Goal: Information Seeking & Learning: Learn about a topic

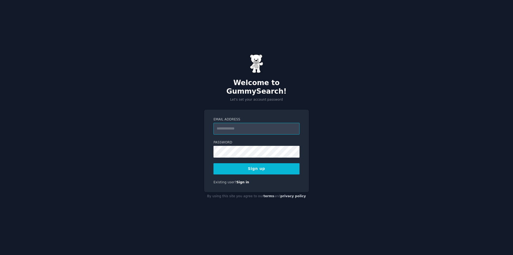
click at [250, 124] on input "Email Address" at bounding box center [256, 129] width 86 height 12
type input "**********"
click at [241, 166] on button "Sign up" at bounding box center [256, 168] width 86 height 11
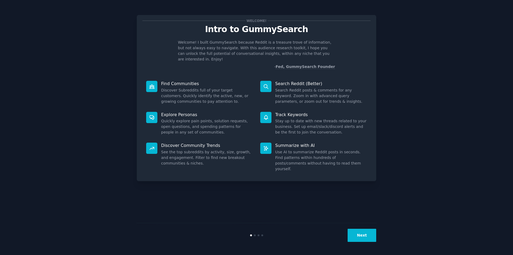
click at [359, 233] on button "Next" at bounding box center [361, 234] width 29 height 13
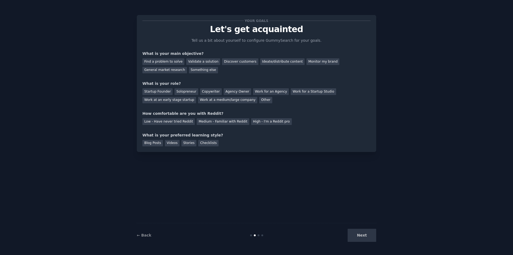
click at [361, 236] on div "Next" at bounding box center [336, 234] width 80 height 13
click at [169, 71] on div "General market research" at bounding box center [164, 70] width 45 height 7
click at [178, 101] on div "Work at an early stage startup" at bounding box center [169, 100] width 54 height 7
click at [179, 123] on div "Low - Have never tried Reddit" at bounding box center [168, 121] width 52 height 7
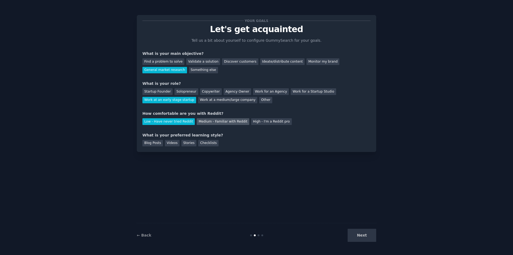
click at [212, 120] on div "Medium - Familiar with Reddit" at bounding box center [223, 121] width 52 height 7
drag, startPoint x: 150, startPoint y: 144, endPoint x: 183, endPoint y: 150, distance: 33.9
click at [150, 144] on div "Blog Posts" at bounding box center [152, 143] width 21 height 7
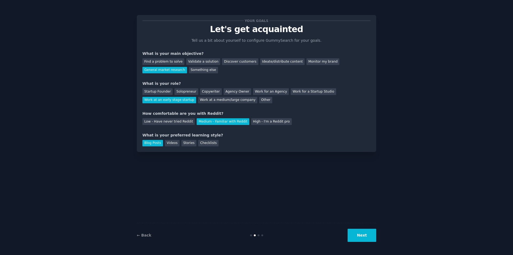
click at [360, 236] on button "Next" at bounding box center [361, 234] width 29 height 13
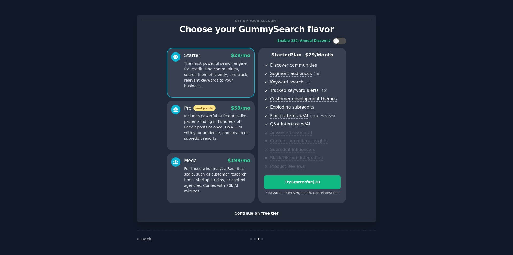
click at [266, 213] on div "Continue on free tier" at bounding box center [256, 213] width 228 height 6
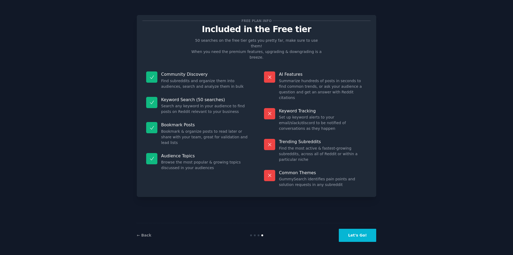
click at [358, 236] on button "Let's Go!" at bounding box center [357, 234] width 37 height 13
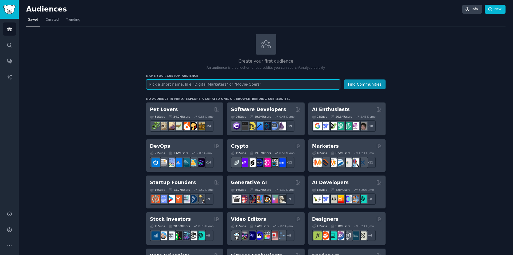
click at [189, 83] on input "text" at bounding box center [243, 84] width 194 height 10
drag, startPoint x: 75, startPoint y: 22, endPoint x: 92, endPoint y: 22, distance: 17.1
click at [75, 22] on link "Trending" at bounding box center [73, 20] width 18 height 11
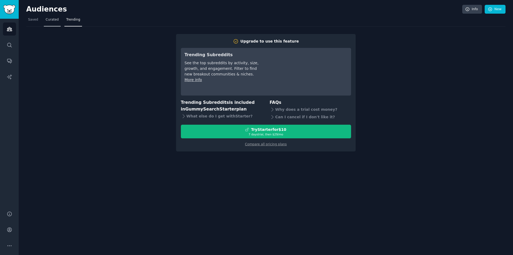
click at [54, 22] on span "Curated" at bounding box center [52, 19] width 13 height 5
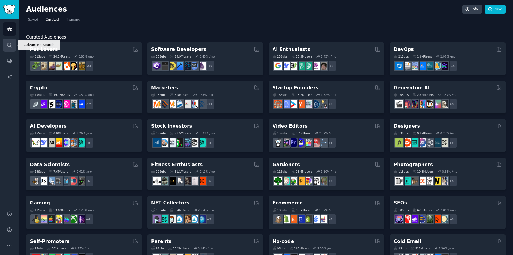
click at [10, 42] on icon "Sidebar" at bounding box center [10, 45] width 6 height 6
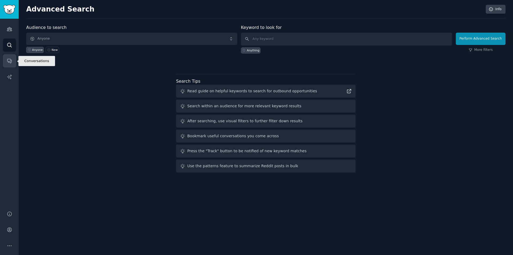
click at [12, 63] on icon "Sidebar" at bounding box center [10, 61] width 6 height 6
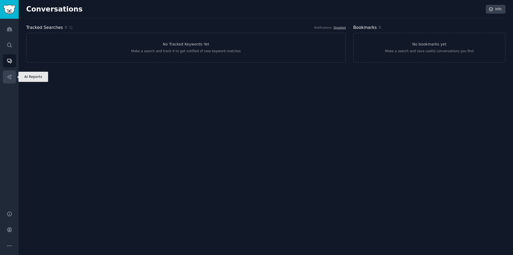
click at [5, 76] on link "AI Reports" at bounding box center [9, 76] width 13 height 13
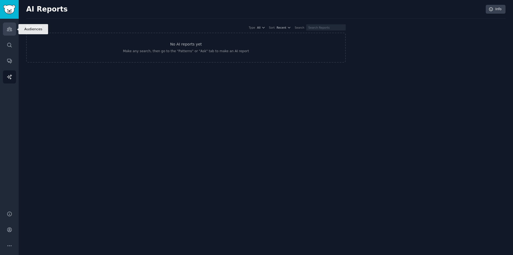
click at [13, 28] on link "Audiences" at bounding box center [9, 28] width 13 height 13
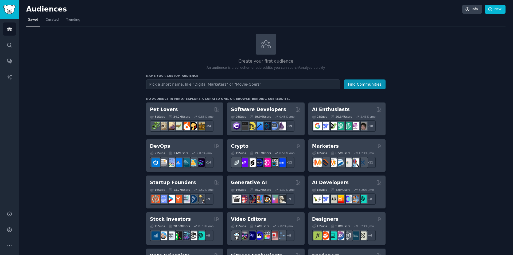
click at [229, 82] on input "text" at bounding box center [243, 84] width 194 height 10
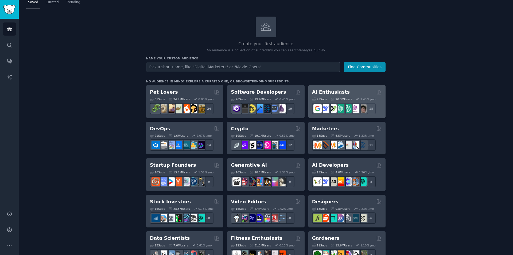
scroll to position [27, 0]
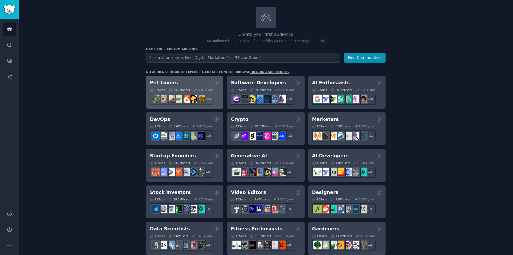
click at [189, 84] on div "Pet Lovers" at bounding box center [185, 82] width 70 height 7
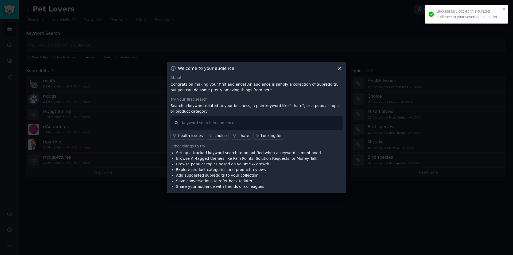
click at [340, 68] on icon at bounding box center [340, 68] width 6 height 6
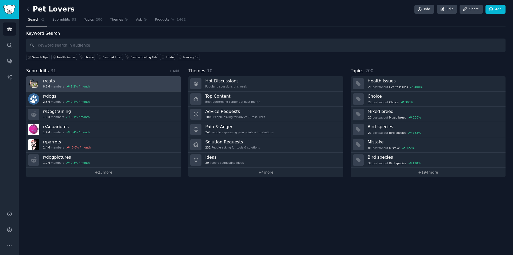
click at [119, 84] on link "r/ cats 8.6M members 1.2 % / month" at bounding box center [103, 83] width 155 height 15
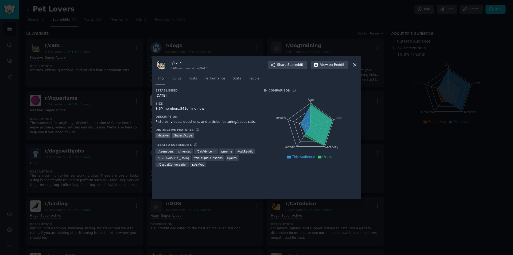
click at [354, 64] on icon at bounding box center [355, 65] width 6 height 6
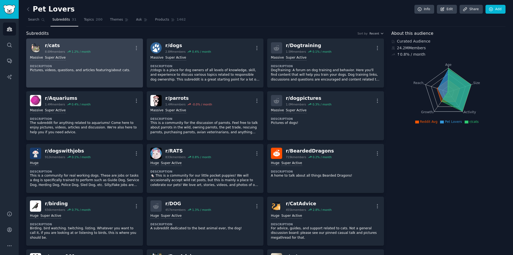
click at [109, 50] on div "r/ cats 8.6M members 1.2 % / month More" at bounding box center [84, 47] width 109 height 11
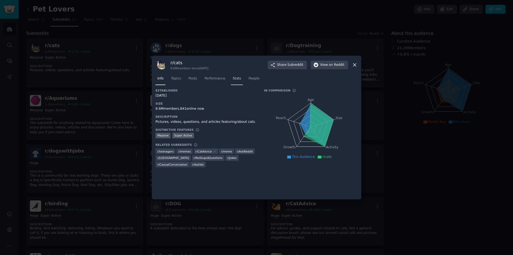
click at [236, 79] on span "Stats" at bounding box center [237, 78] width 8 height 5
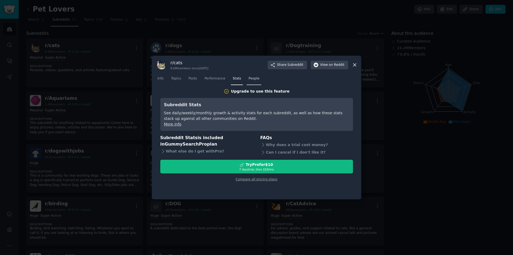
click at [251, 78] on span "People" at bounding box center [253, 78] width 11 height 5
click at [215, 80] on span "Performance" at bounding box center [214, 78] width 21 height 5
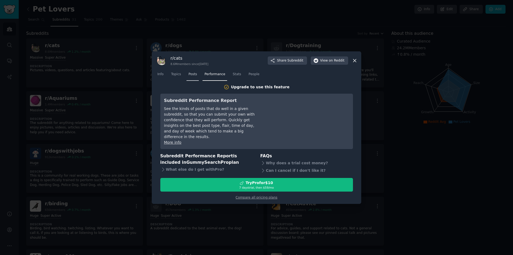
click at [195, 73] on span "Posts" at bounding box center [192, 74] width 9 height 5
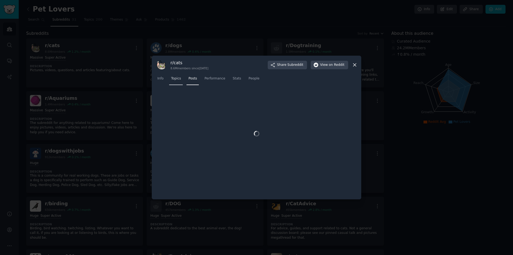
click at [176, 79] on span "Topics" at bounding box center [176, 78] width 10 height 5
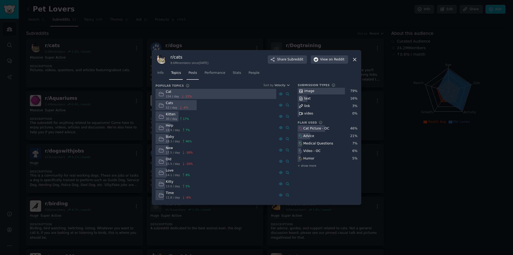
click at [192, 73] on span "Posts" at bounding box center [192, 73] width 9 height 5
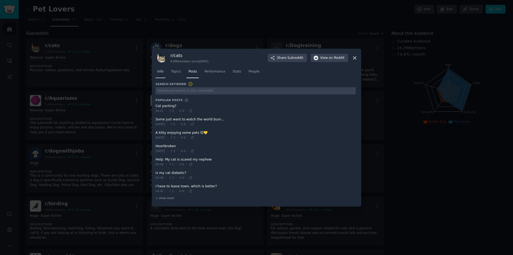
click at [161, 72] on span "Info" at bounding box center [160, 71] width 6 height 5
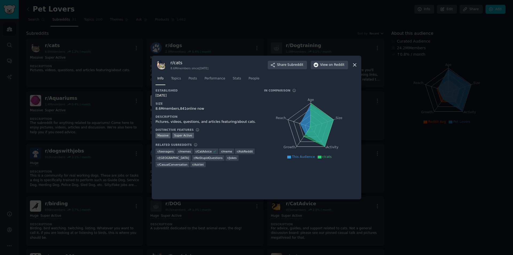
click at [356, 64] on icon at bounding box center [355, 65] width 6 height 6
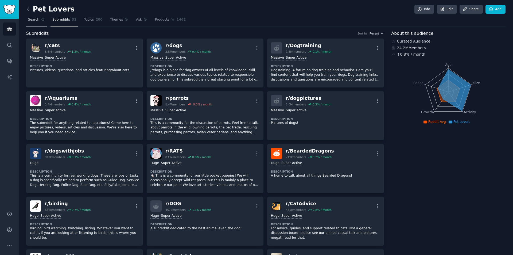
click at [35, 21] on span "Search" at bounding box center [33, 19] width 11 height 5
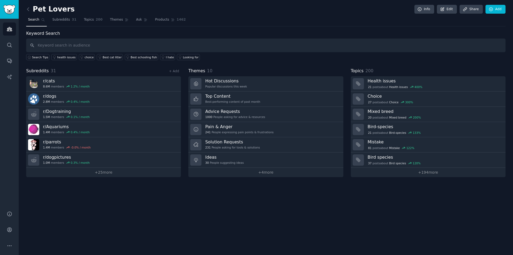
click at [147, 46] on input "text" at bounding box center [265, 45] width 479 height 14
click at [101, 44] on input "text" at bounding box center [265, 45] width 479 height 14
paste input "GiftIdeas"
type input "GiftIdeas"
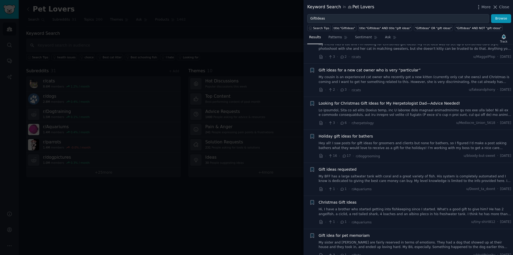
scroll to position [1122, 0]
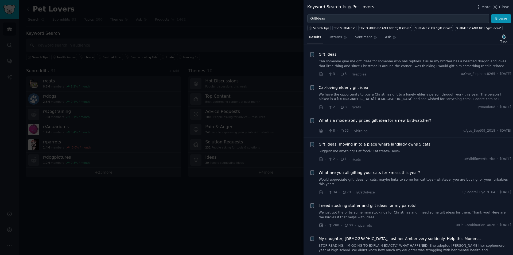
drag, startPoint x: 496, startPoint y: 6, endPoint x: 182, endPoint y: 109, distance: 329.9
click at [496, 6] on icon at bounding box center [495, 7] width 6 height 6
